Goal: Task Accomplishment & Management: Use online tool/utility

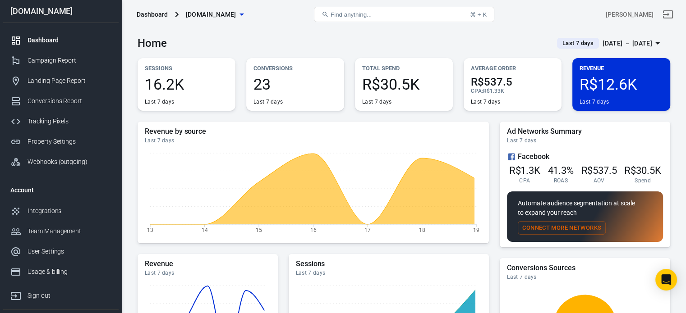
click at [613, 44] on div "[DATE] － [DATE]" at bounding box center [627, 43] width 50 height 11
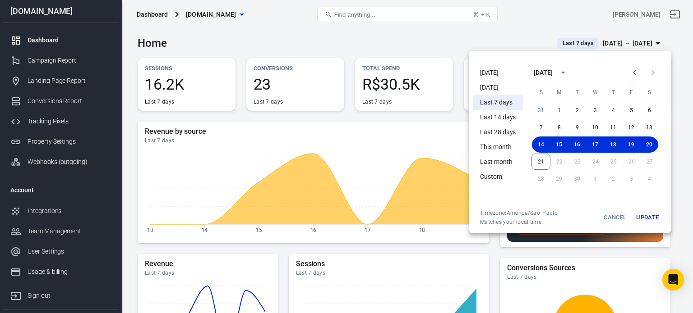
click at [498, 71] on li "[DATE]" at bounding box center [498, 72] width 50 height 15
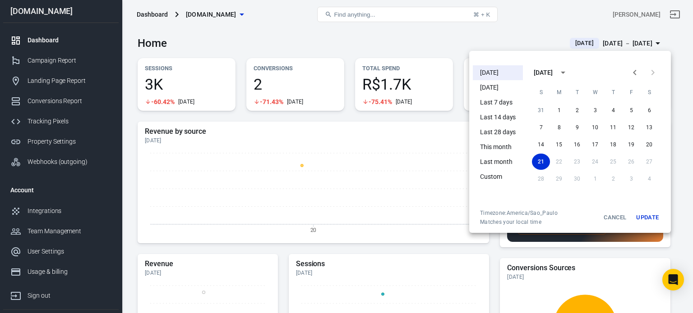
click at [449, 37] on div at bounding box center [346, 156] width 693 height 313
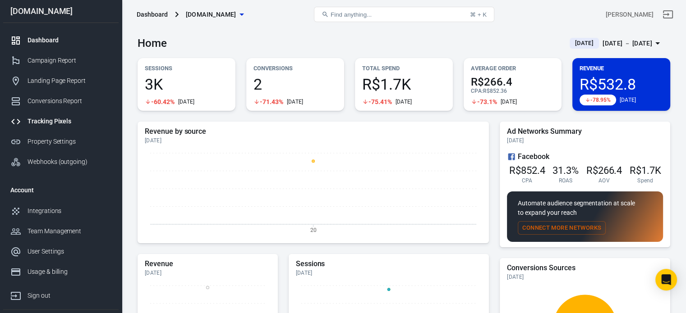
click at [59, 122] on div "Tracking Pixels" at bounding box center [70, 121] width 84 height 9
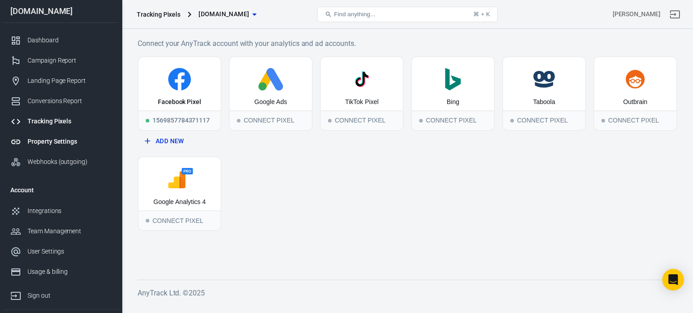
click at [56, 138] on div "Property Settings" at bounding box center [70, 141] width 84 height 9
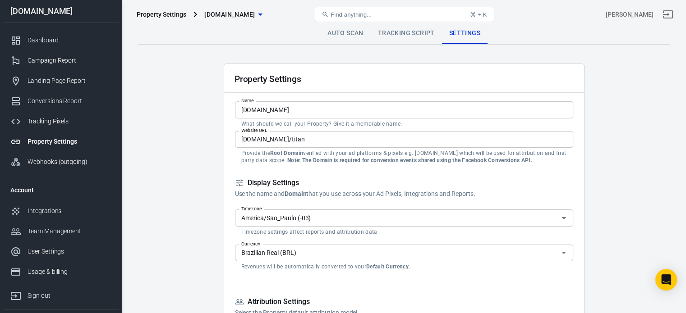
click at [408, 37] on link "Tracking Script" at bounding box center [406, 34] width 71 height 22
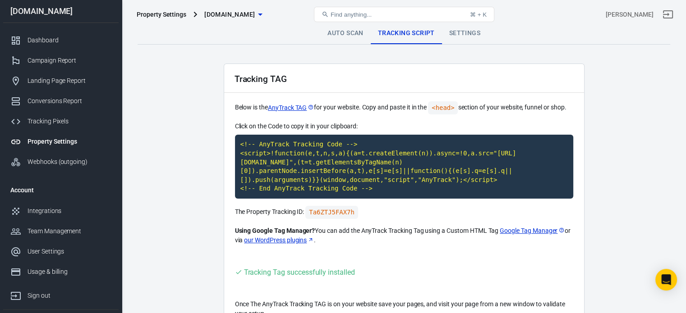
click at [351, 33] on link "Auto Scan" at bounding box center [345, 34] width 51 height 22
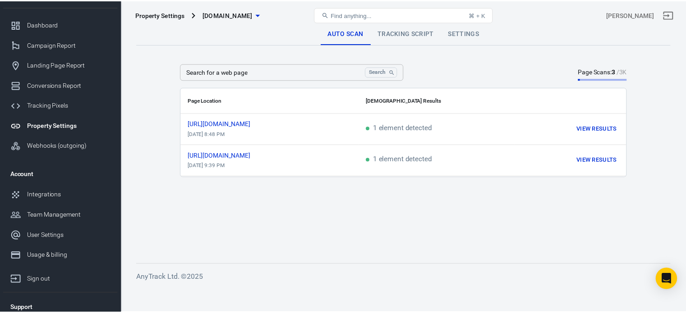
scroll to position [42, 0]
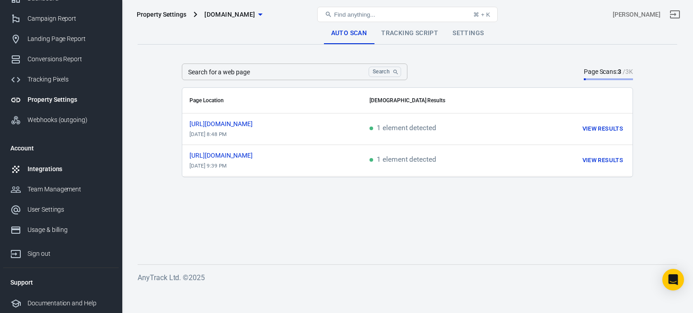
click at [58, 171] on div "Integrations" at bounding box center [70, 169] width 84 height 9
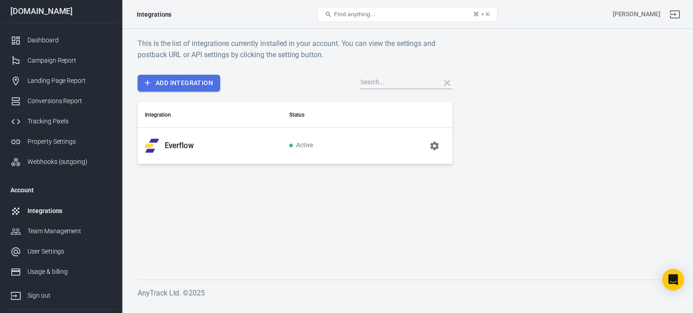
click at [191, 84] on link "Add Integration" at bounding box center [179, 83] width 83 height 17
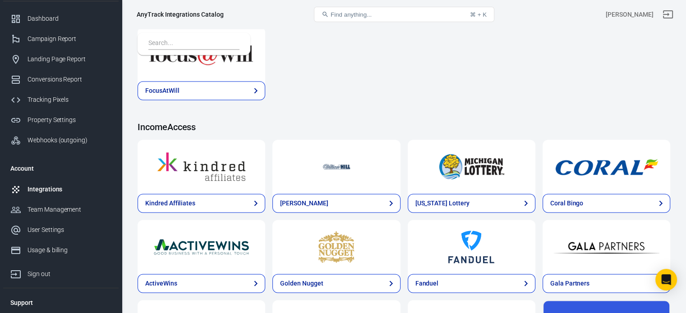
scroll to position [42, 0]
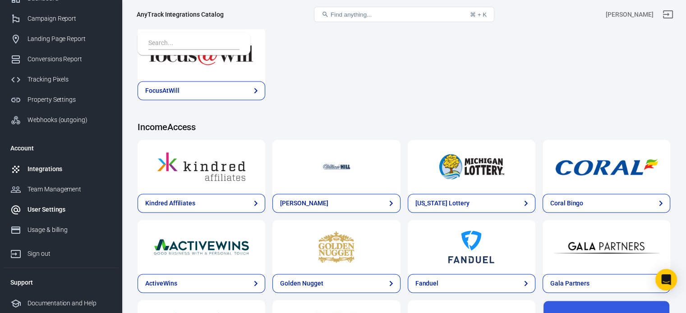
click at [39, 208] on div "User Settings" at bounding box center [70, 209] width 84 height 9
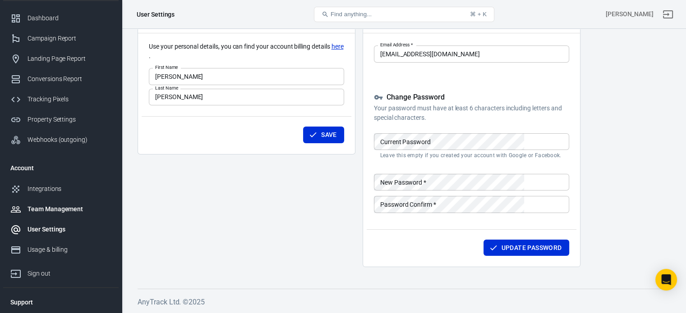
scroll to position [42, 0]
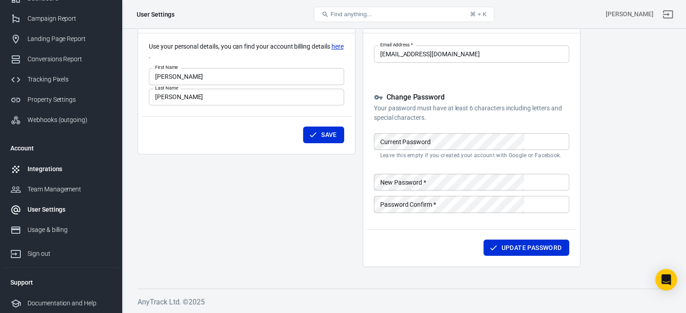
click at [46, 167] on div "Integrations" at bounding box center [70, 169] width 84 height 9
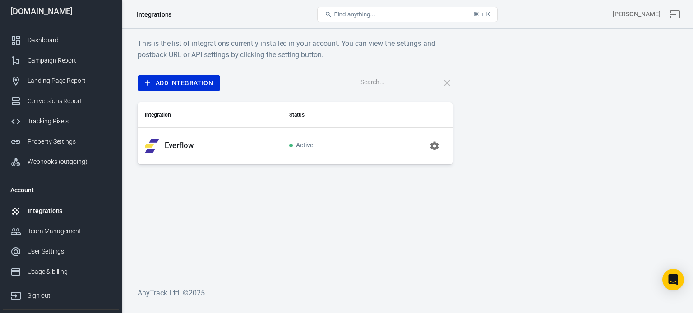
click at [392, 87] on input "text" at bounding box center [396, 83] width 72 height 12
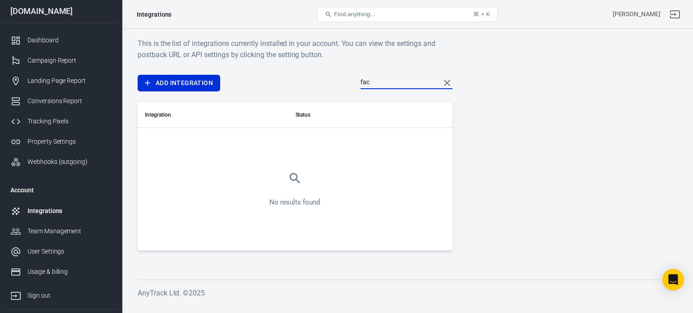
type input "face"
click at [198, 83] on link "Add Integration" at bounding box center [179, 83] width 83 height 17
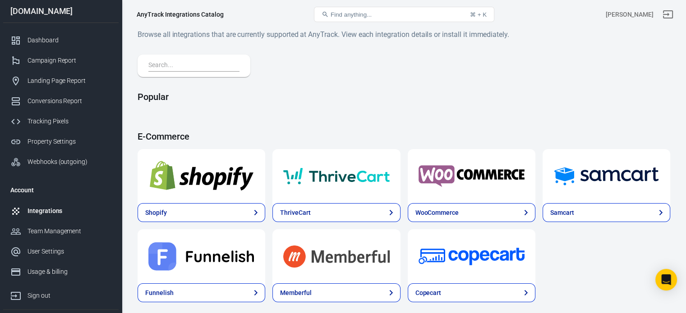
click at [203, 67] on input "text" at bounding box center [191, 66] width 87 height 12
paste input "face"
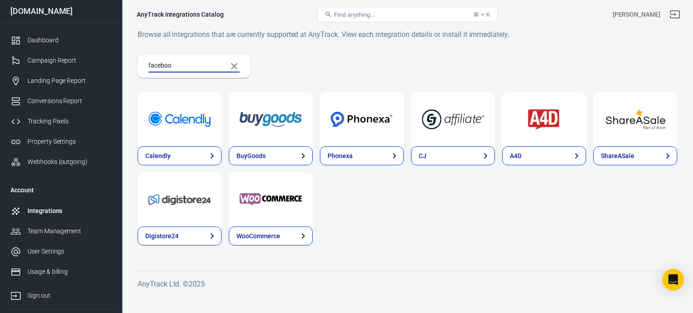
type input "facebook"
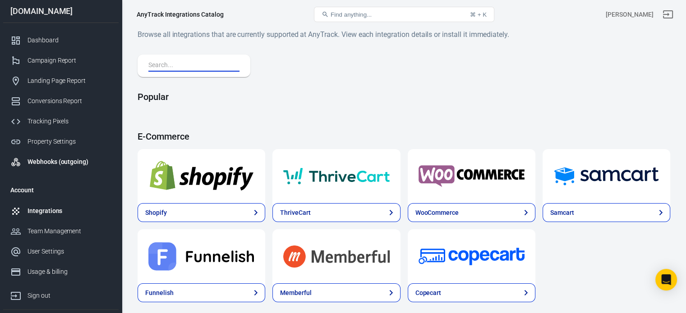
click at [69, 159] on div "Webhooks (outgoing)" at bounding box center [70, 161] width 84 height 9
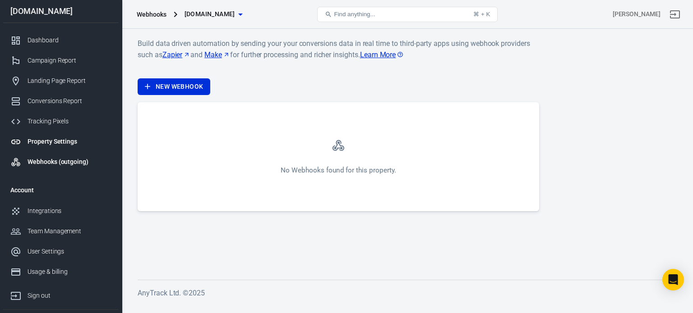
click at [78, 144] on div "Property Settings" at bounding box center [70, 141] width 84 height 9
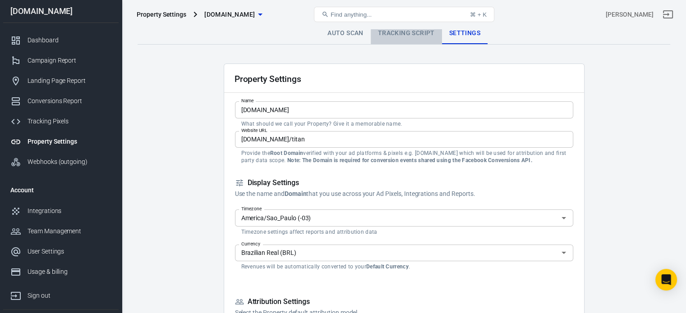
click at [419, 36] on link "Tracking Script" at bounding box center [406, 34] width 71 height 22
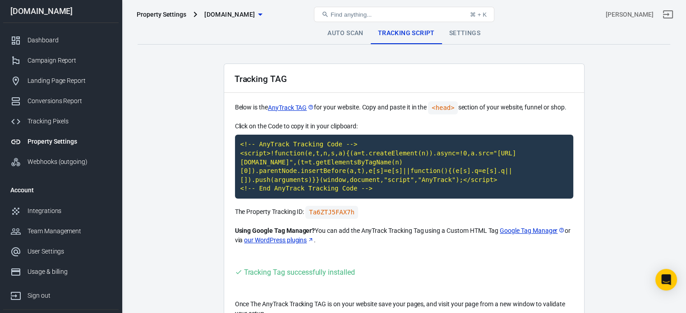
click at [350, 37] on link "Auto Scan" at bounding box center [345, 34] width 51 height 22
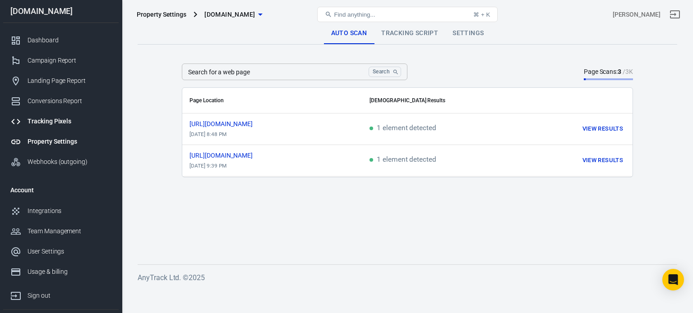
click at [61, 120] on div "Tracking Pixels" at bounding box center [70, 121] width 84 height 9
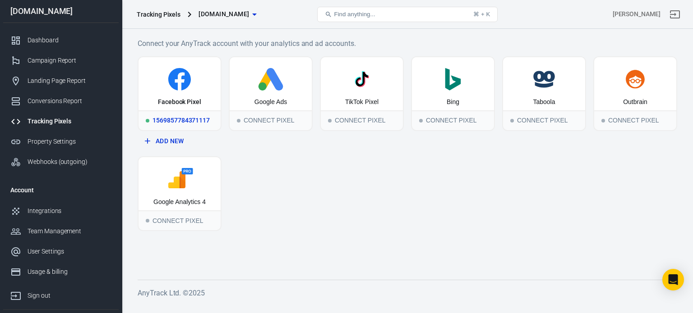
click at [186, 112] on div "1569857784371117" at bounding box center [179, 120] width 82 height 20
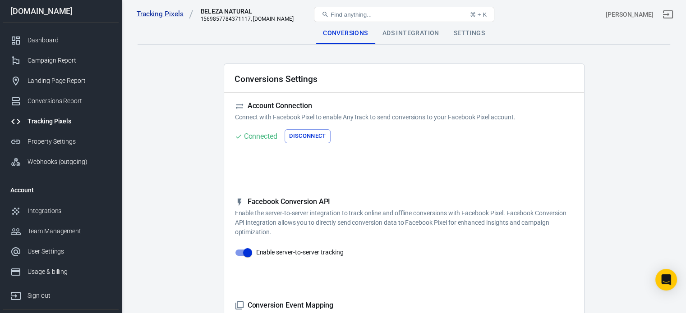
click at [415, 32] on div "Ads Integration" at bounding box center [410, 34] width 71 height 22
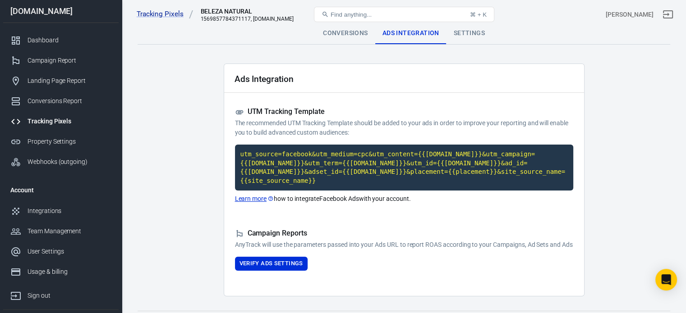
click at [473, 34] on div "Settings" at bounding box center [469, 34] width 46 height 22
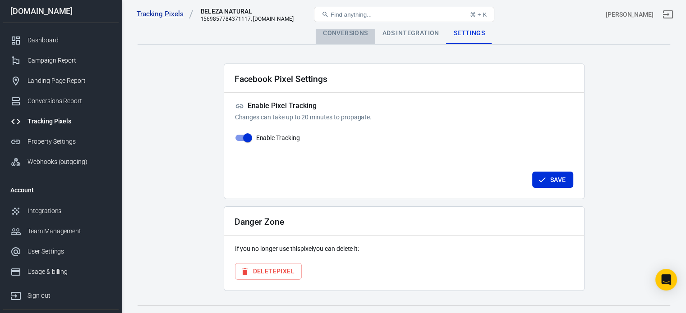
click at [335, 36] on div "Conversions" at bounding box center [345, 34] width 59 height 22
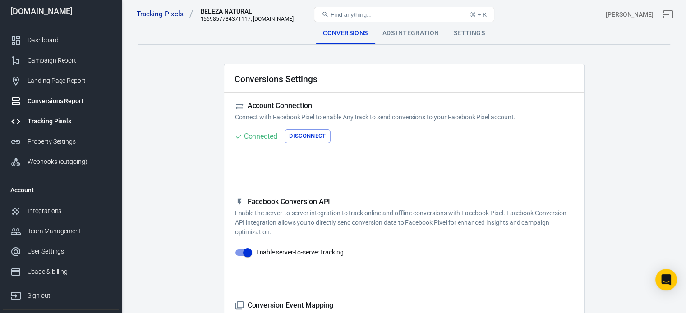
click at [63, 100] on div "Conversions Report" at bounding box center [70, 100] width 84 height 9
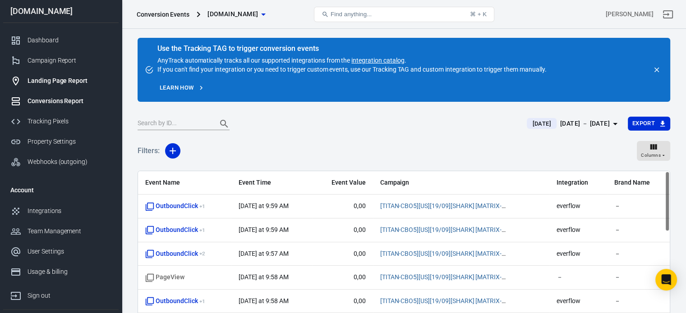
click at [70, 79] on div "Landing Page Report" at bounding box center [70, 80] width 84 height 9
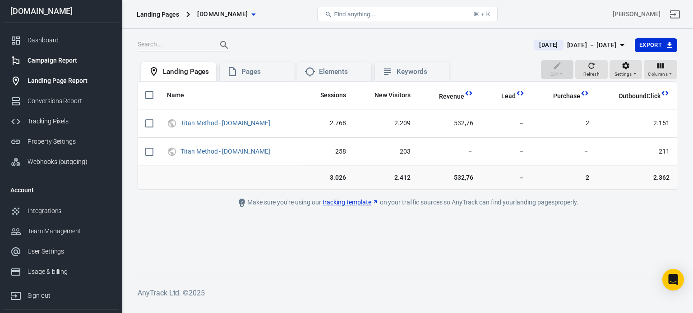
click at [64, 59] on div "Campaign Report" at bounding box center [70, 60] width 84 height 9
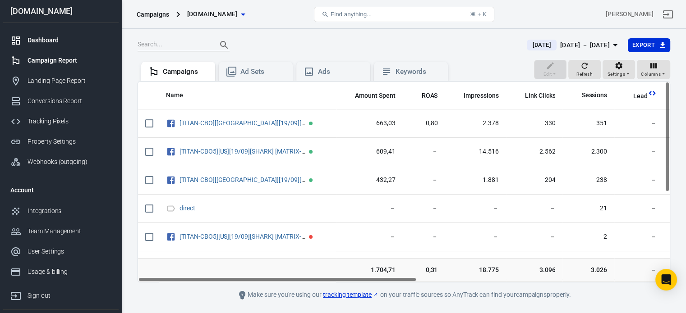
click at [55, 43] on div "Dashboard" at bounding box center [70, 40] width 84 height 9
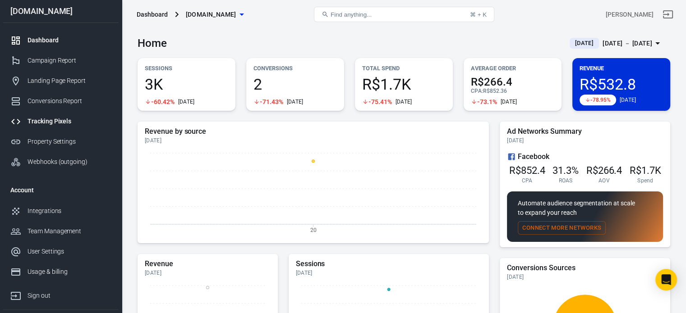
click at [49, 120] on div "Tracking Pixels" at bounding box center [70, 121] width 84 height 9
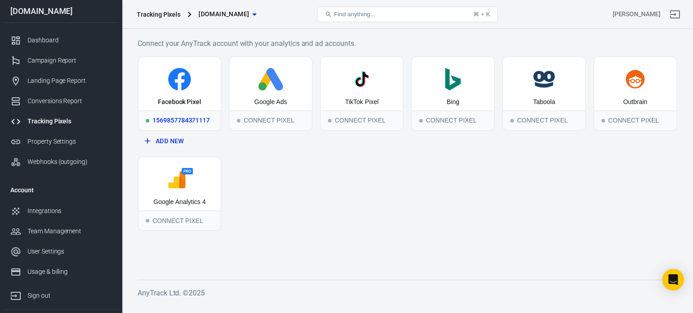
click at [186, 110] on div "1569857784371117" at bounding box center [179, 120] width 82 height 20
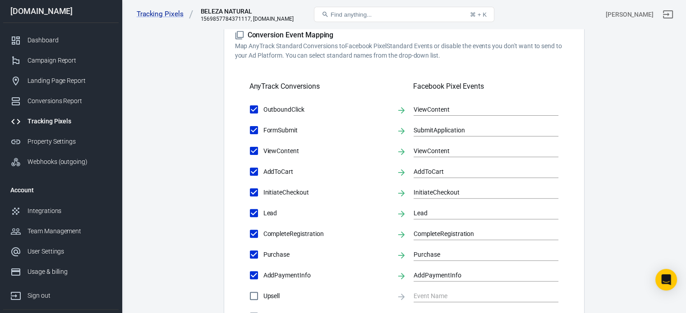
scroll to position [451, 0]
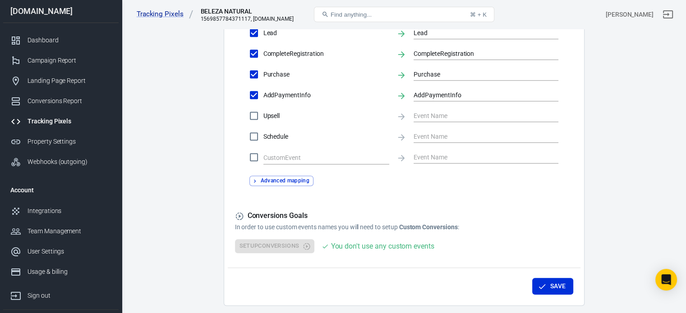
click at [292, 182] on button "Advanced mapping" at bounding box center [281, 181] width 64 height 10
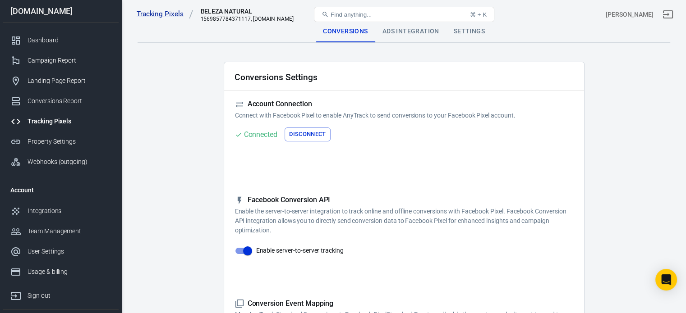
scroll to position [0, 0]
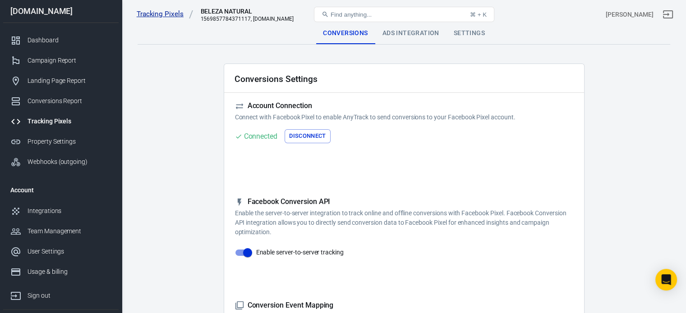
click at [170, 15] on link "Tracking Pixels" at bounding box center [165, 13] width 57 height 9
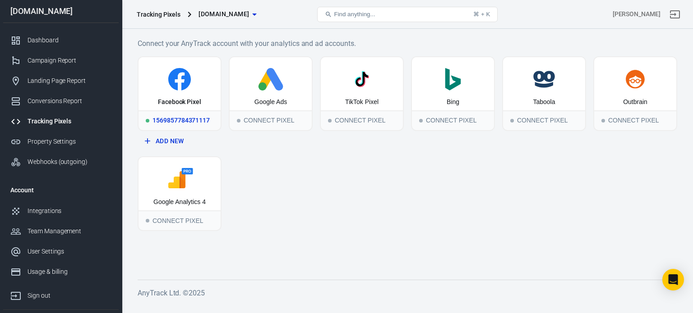
click at [184, 120] on div "1569857784371117" at bounding box center [179, 120] width 82 height 20
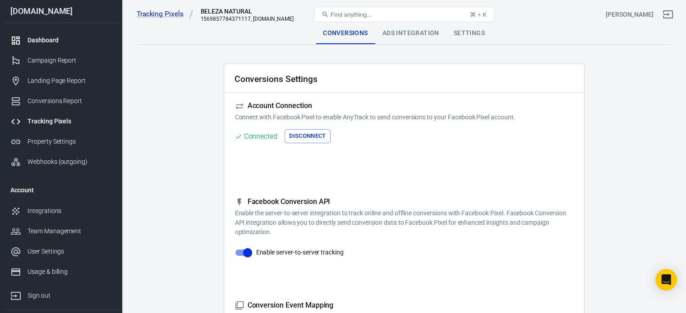
click at [44, 36] on div "Dashboard" at bounding box center [70, 40] width 84 height 9
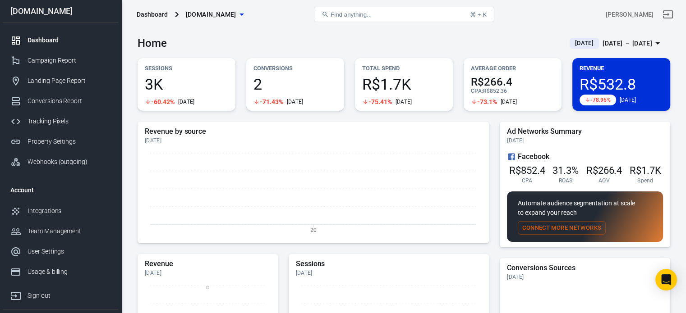
click at [230, 16] on span "[DOMAIN_NAME]" at bounding box center [211, 14] width 51 height 11
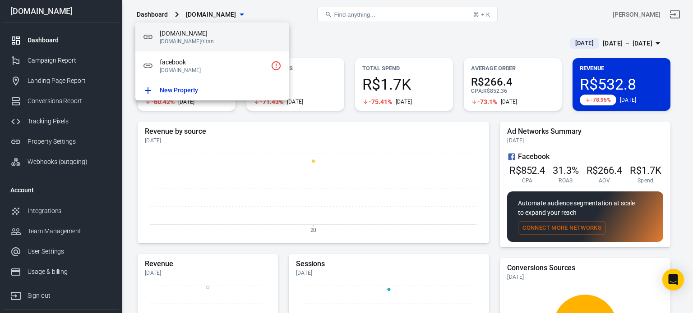
click at [209, 37] on span "[DOMAIN_NAME]" at bounding box center [221, 33] width 122 height 9
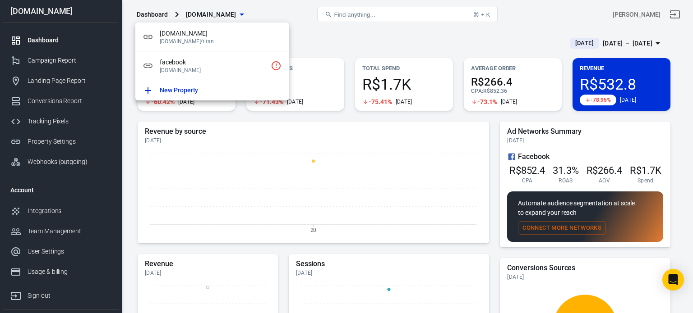
click at [297, 9] on div at bounding box center [346, 156] width 693 height 313
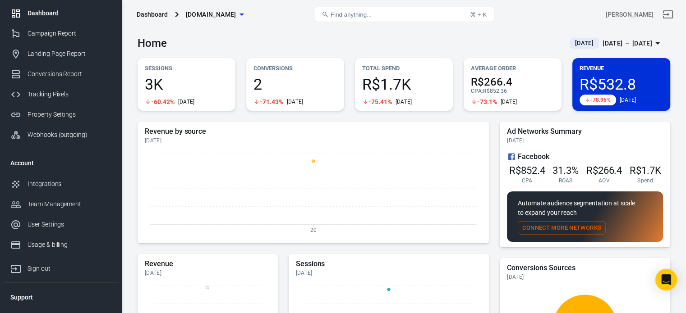
scroll to position [42, 0]
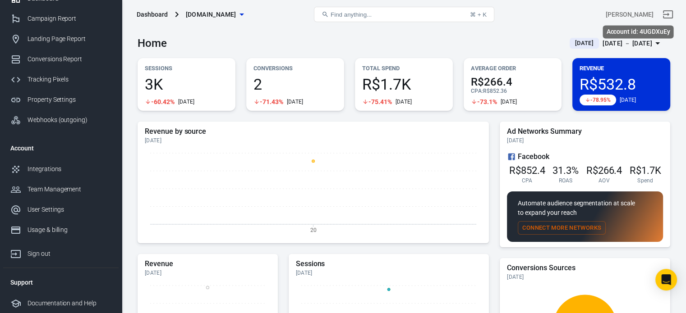
click at [626, 14] on div "[PERSON_NAME]" at bounding box center [630, 14] width 48 height 9
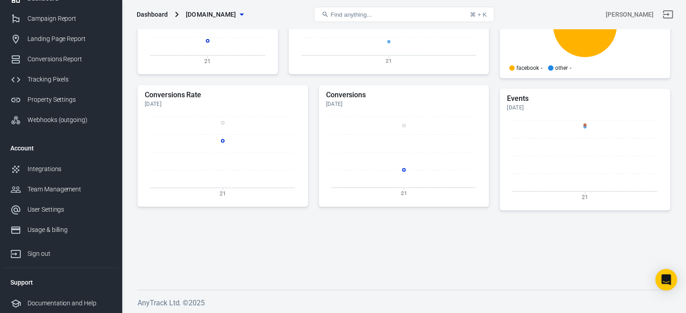
scroll to position [302, 0]
click at [52, 235] on link "Usage & billing" at bounding box center [60, 230] width 115 height 20
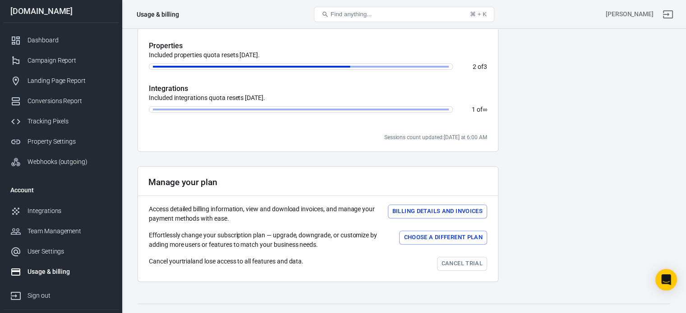
scroll to position [316, 0]
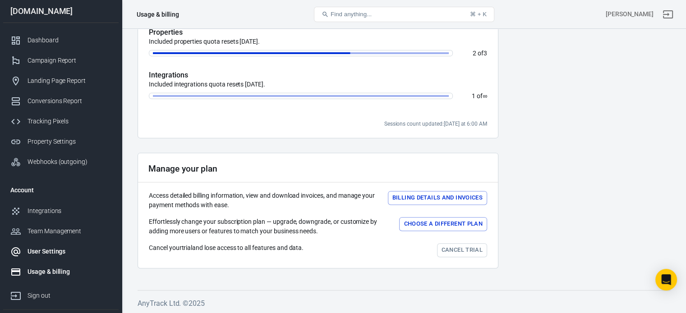
click at [44, 248] on div "User Settings" at bounding box center [70, 251] width 84 height 9
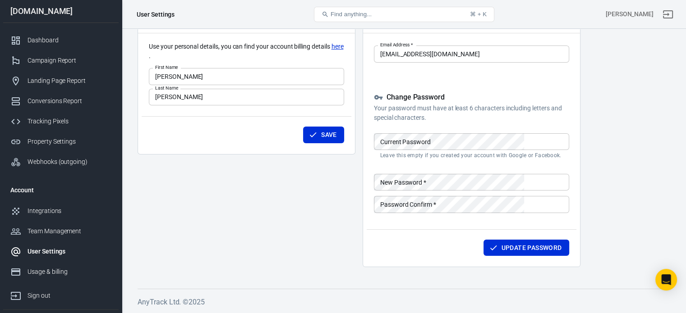
scroll to position [83, 0]
click at [43, 231] on div "Team Management" at bounding box center [70, 231] width 84 height 9
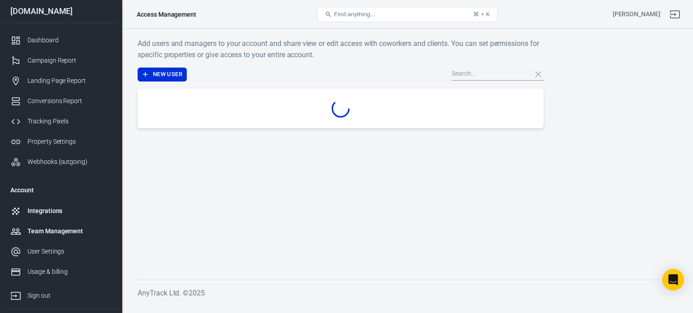
click at [46, 208] on div "Integrations" at bounding box center [70, 211] width 84 height 9
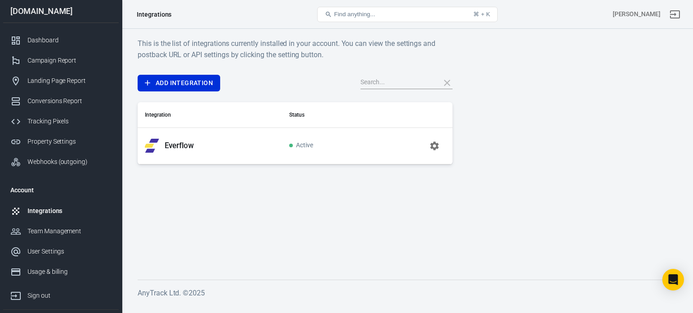
click at [432, 145] on icon "button" at bounding box center [434, 146] width 9 height 9
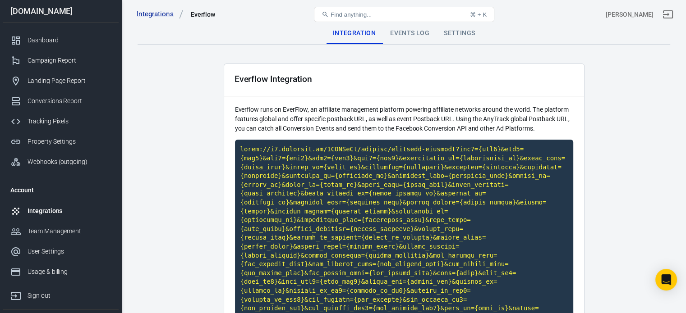
click at [421, 34] on div "Events Log" at bounding box center [410, 34] width 54 height 22
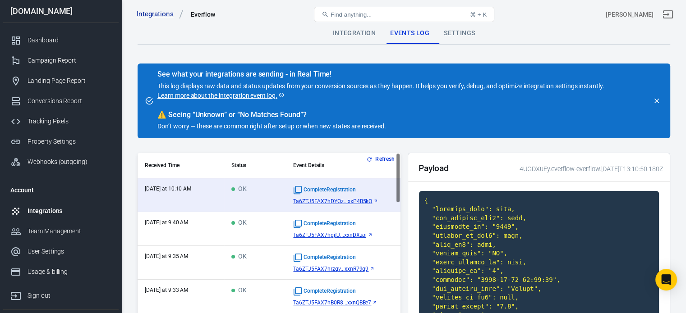
click at [476, 33] on div "Settings" at bounding box center [459, 34] width 46 height 22
